Goal: Understand site structure: Grasp the organization and layout of the website

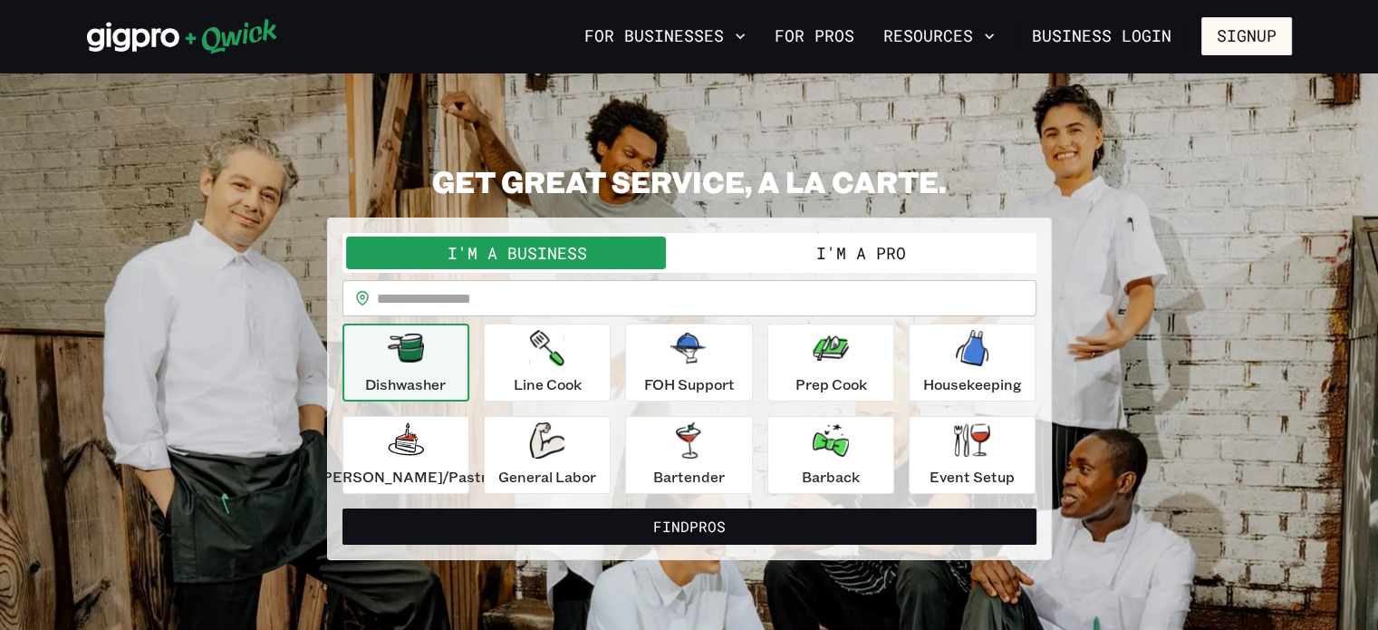
click at [868, 249] on button "I'm a Pro" at bounding box center [860, 252] width 343 height 33
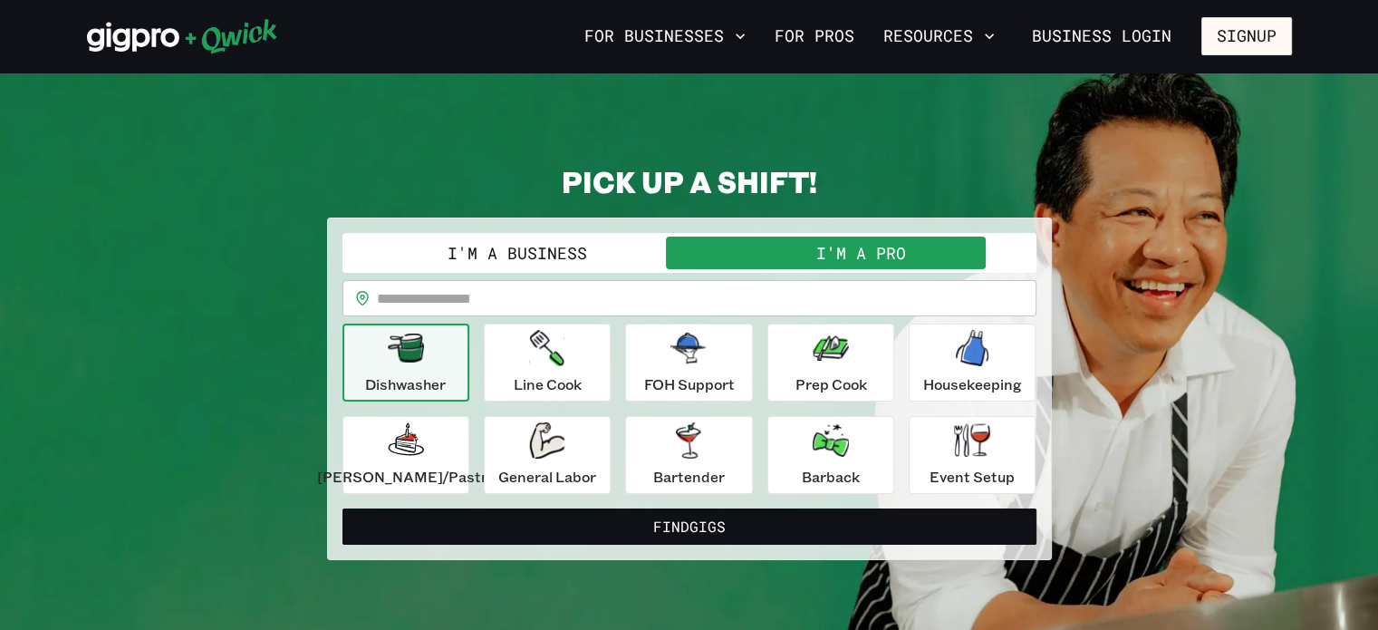
click at [528, 247] on button "I'm a Business" at bounding box center [517, 252] width 343 height 33
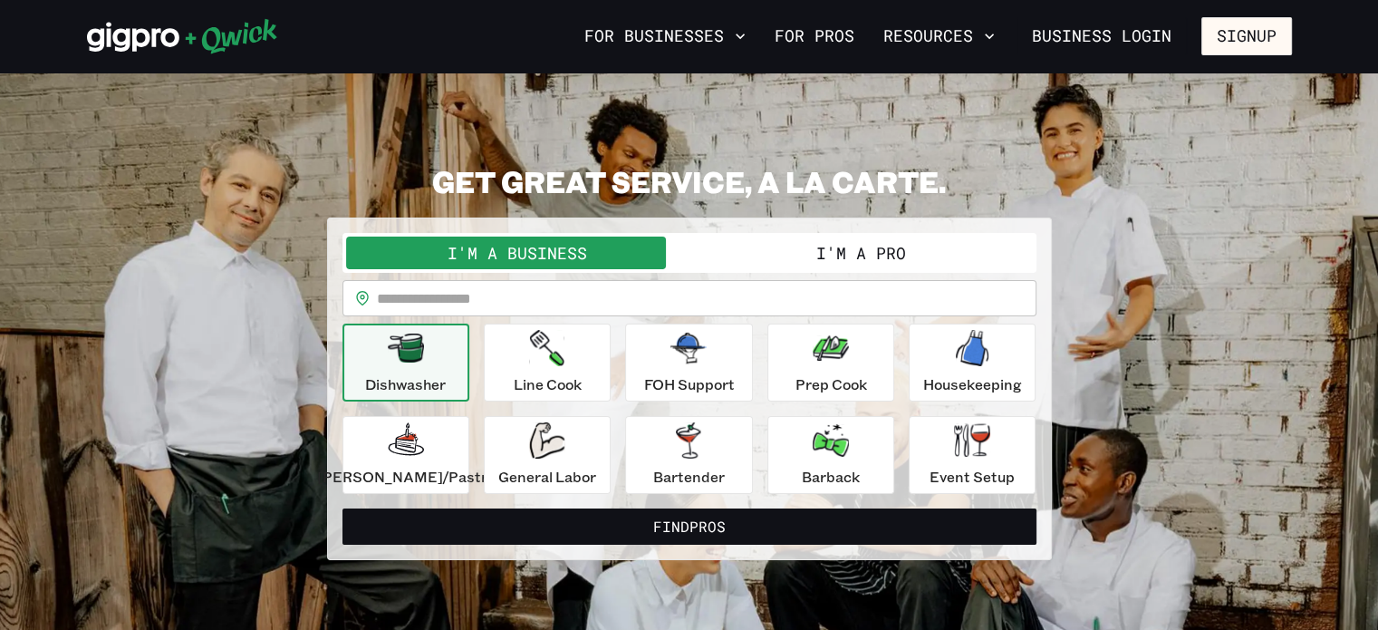
click at [783, 235] on div "I'm a Business I'm a Pro" at bounding box center [689, 253] width 694 height 40
click at [790, 251] on button "I'm a Pro" at bounding box center [860, 252] width 343 height 33
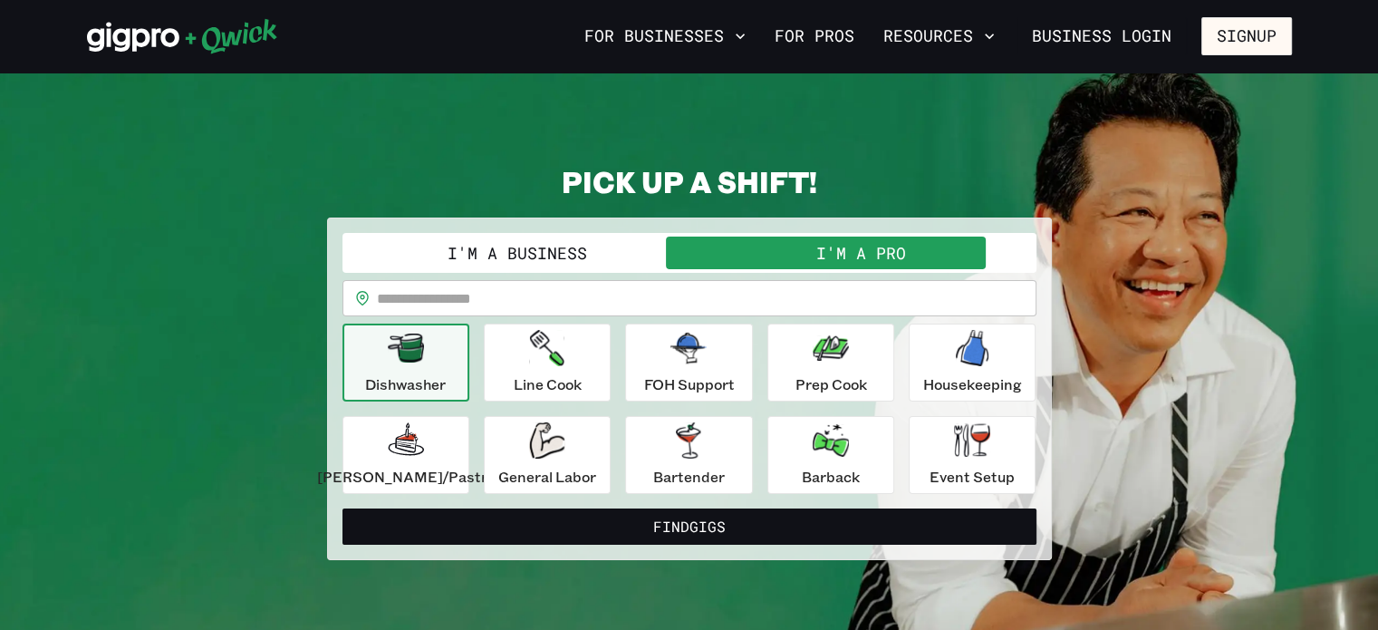
click at [483, 252] on button "I'm a Business" at bounding box center [517, 252] width 343 height 33
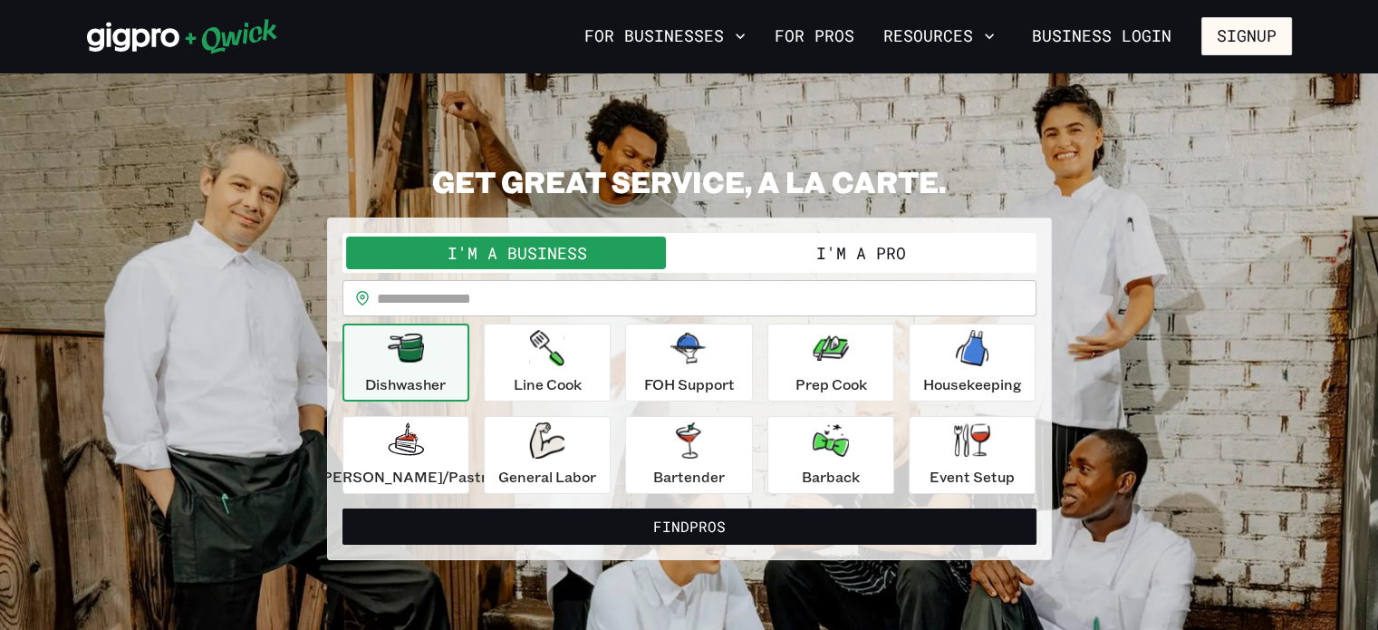
click at [837, 253] on button "I'm a Pro" at bounding box center [860, 252] width 343 height 33
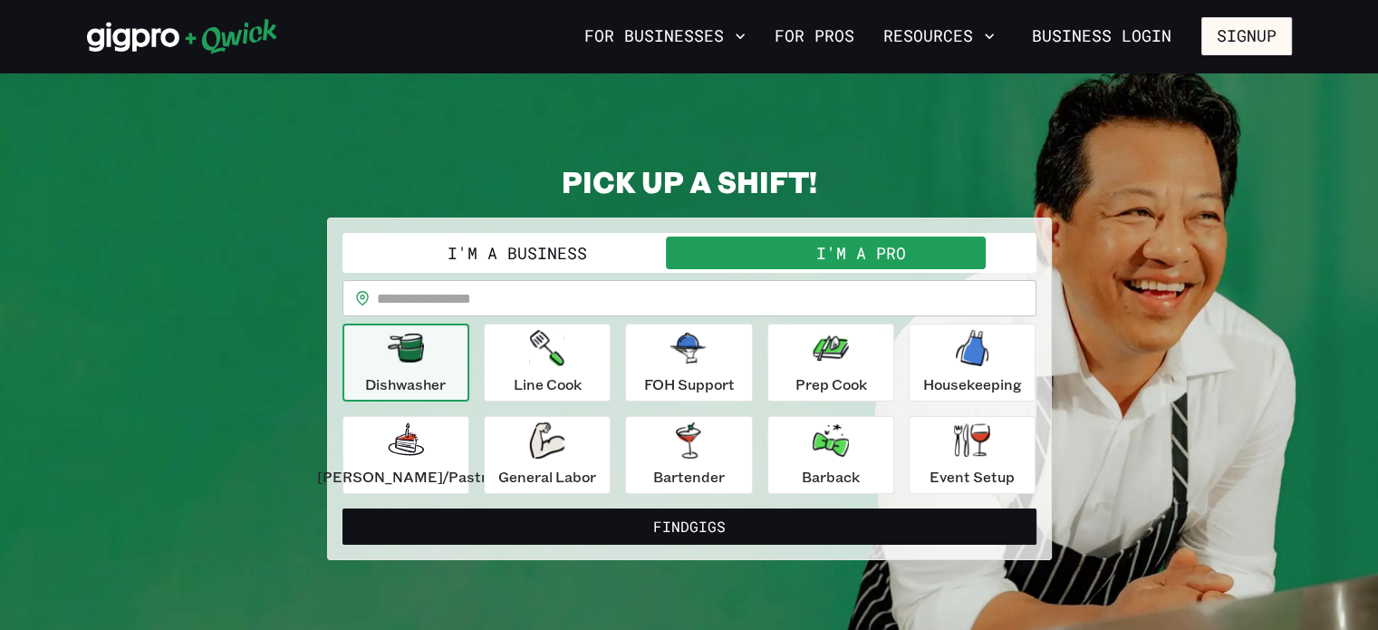
drag, startPoint x: 558, startPoint y: 249, endPoint x: 569, endPoint y: 249, distance: 10.9
click at [558, 249] on button "I'm a Business" at bounding box center [517, 252] width 343 height 33
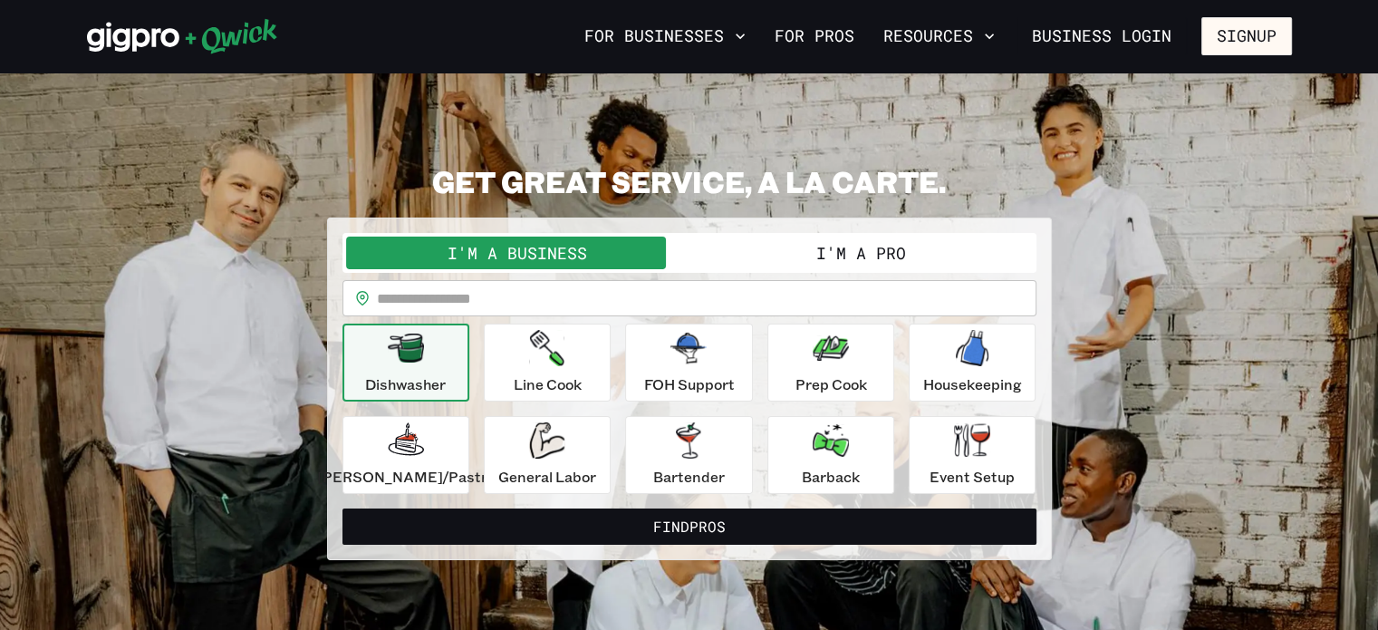
click at [843, 249] on button "I'm a Pro" at bounding box center [860, 252] width 343 height 33
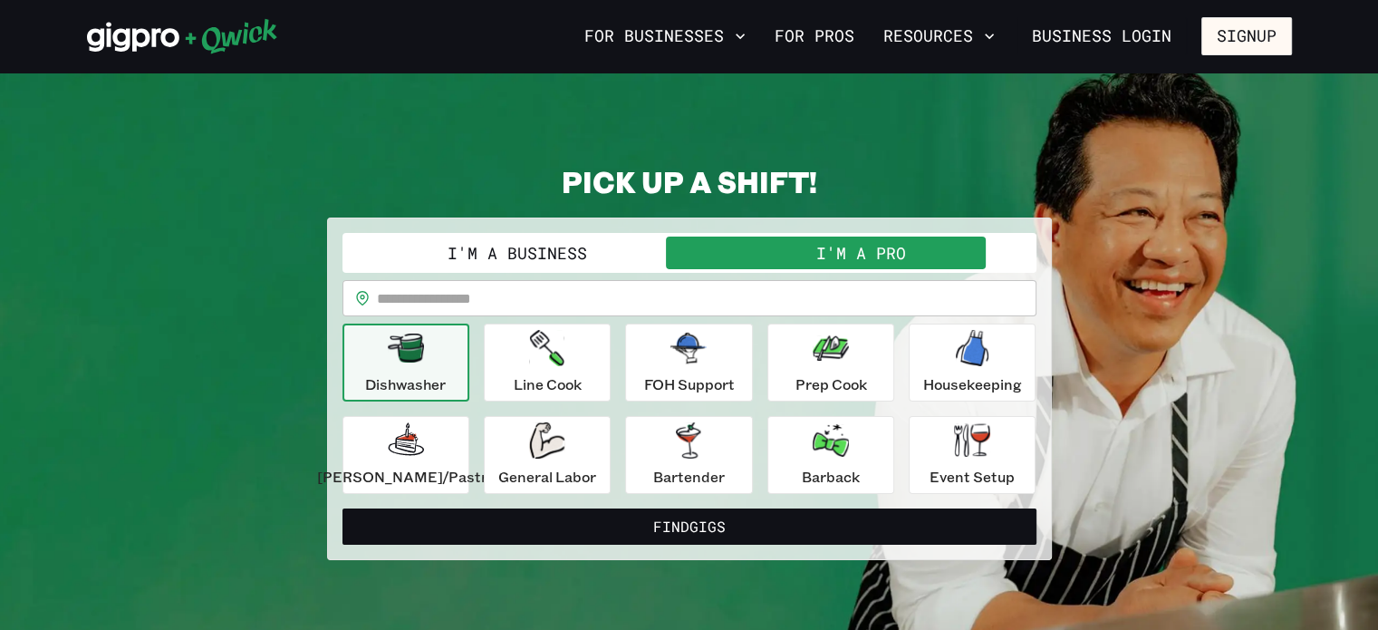
click at [602, 245] on button "I'm a Business" at bounding box center [517, 252] width 343 height 33
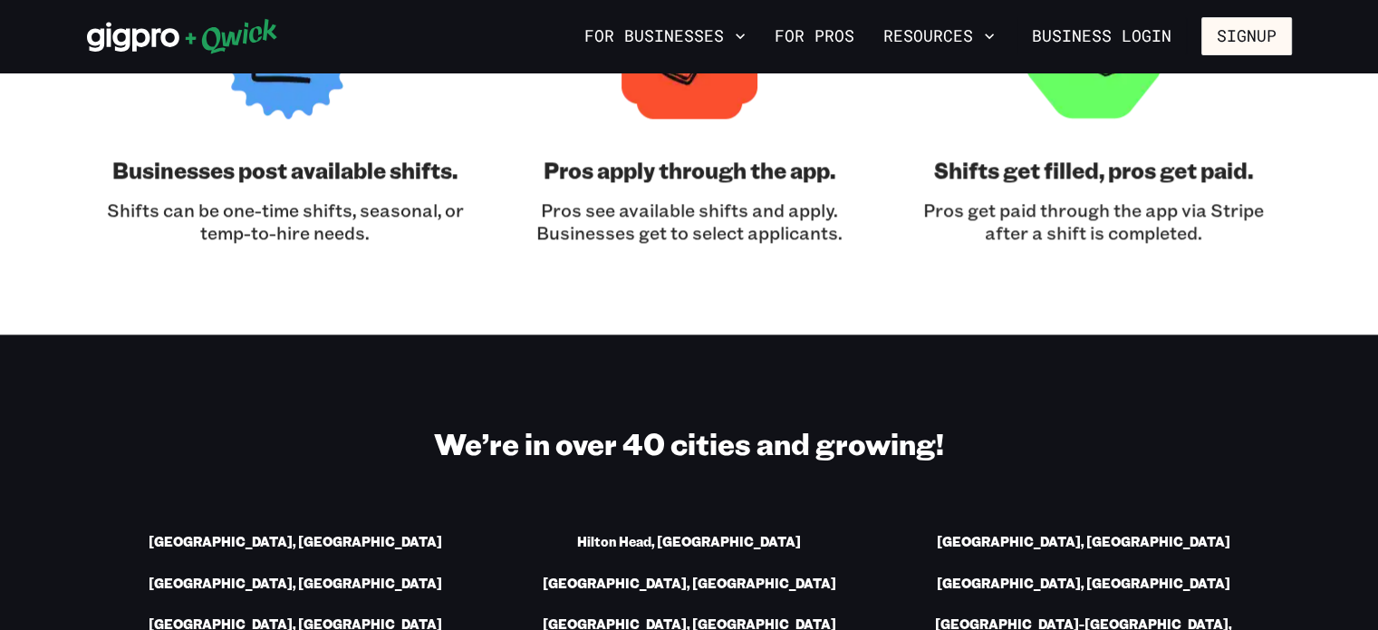
scroll to position [2265, 0]
